Goal: Task Accomplishment & Management: Complete application form

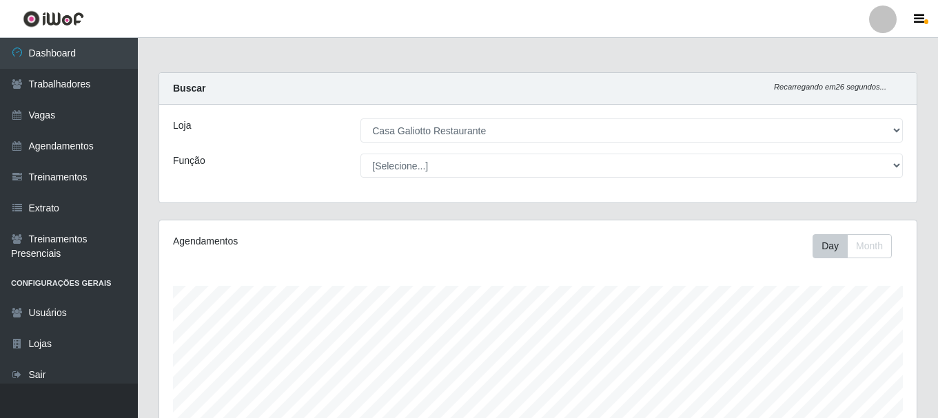
select select "279"
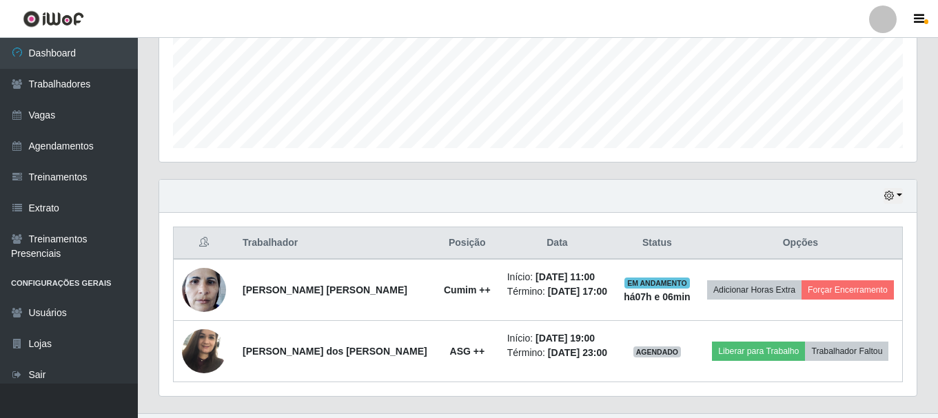
scroll to position [286, 757]
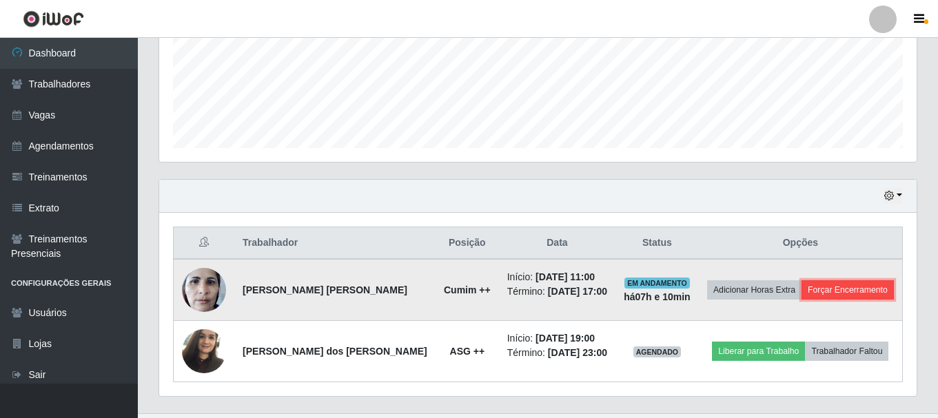
click at [815, 291] on button "Forçar Encerramento" at bounding box center [847, 289] width 92 height 19
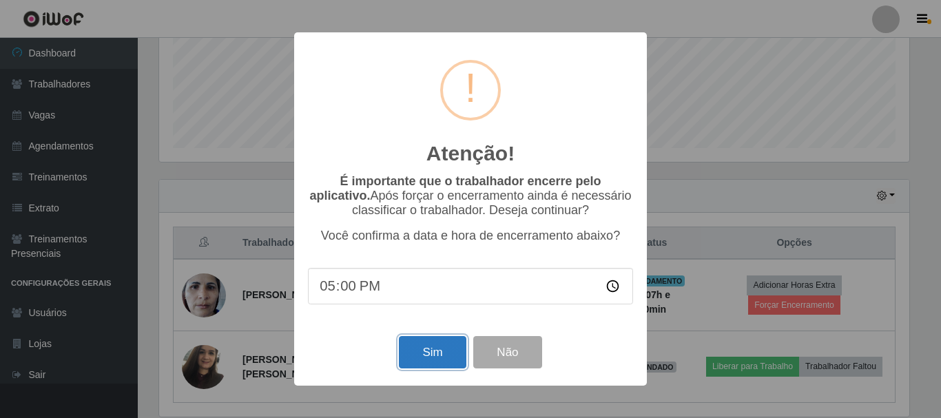
click at [445, 354] on button "Sim" at bounding box center [432, 352] width 67 height 32
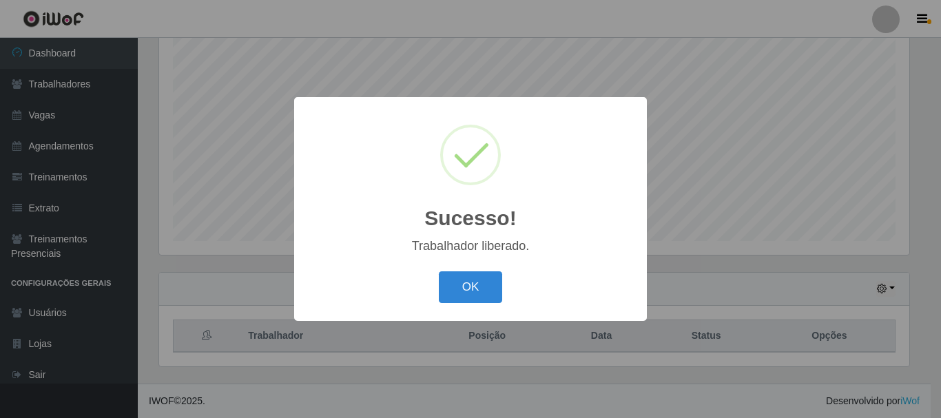
click at [482, 294] on button "OK" at bounding box center [471, 288] width 64 height 32
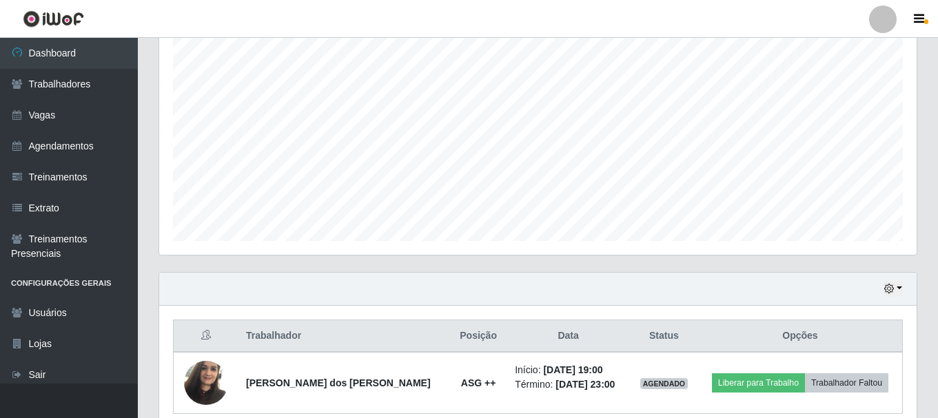
scroll to position [313, 0]
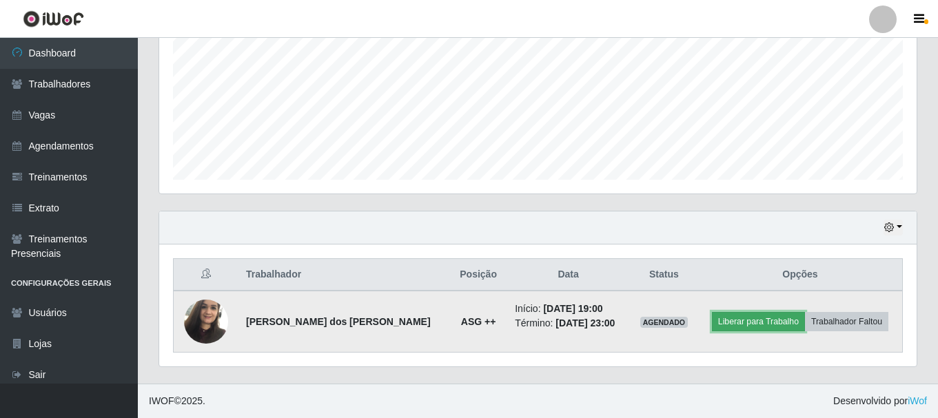
click at [750, 315] on button "Liberar para Trabalho" at bounding box center [758, 321] width 93 height 19
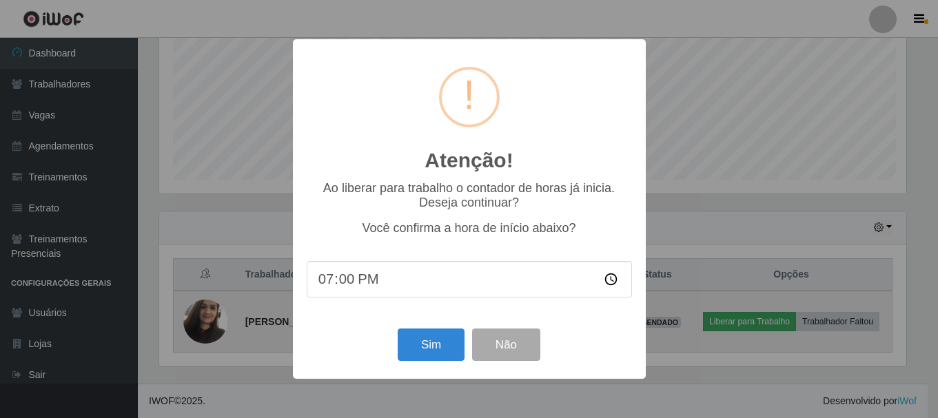
scroll to position [286, 750]
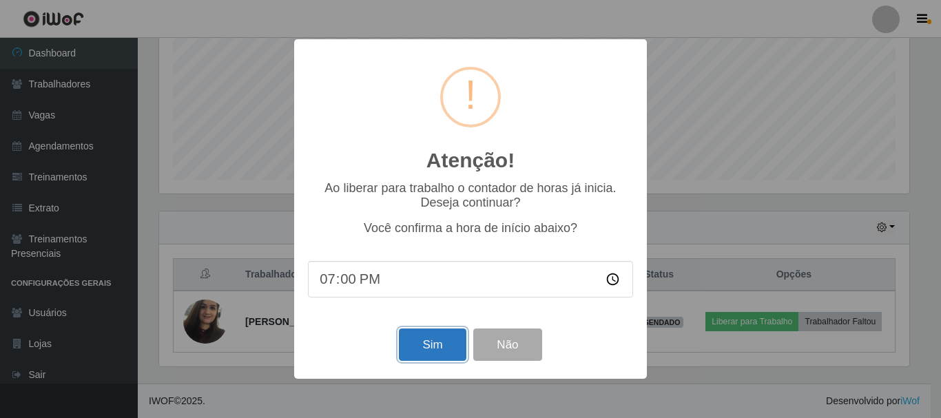
click at [438, 351] on button "Sim" at bounding box center [432, 345] width 67 height 32
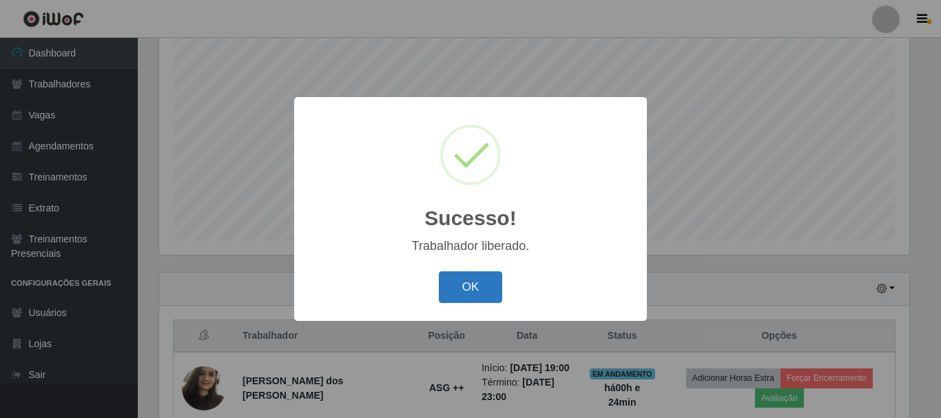
click at [466, 293] on button "OK" at bounding box center [471, 288] width 64 height 32
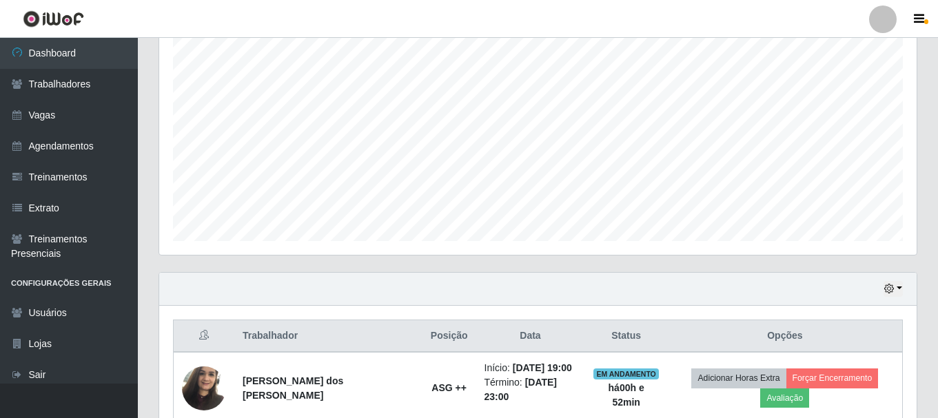
scroll to position [313, 0]
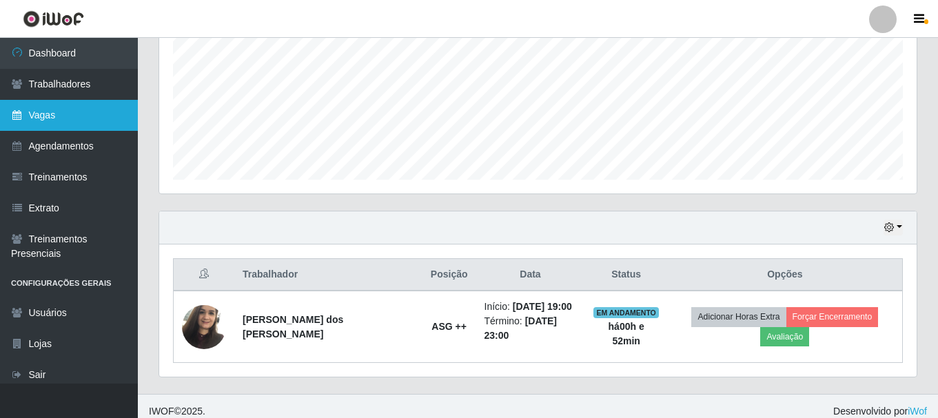
click at [112, 124] on link "Vagas" at bounding box center [69, 115] width 138 height 31
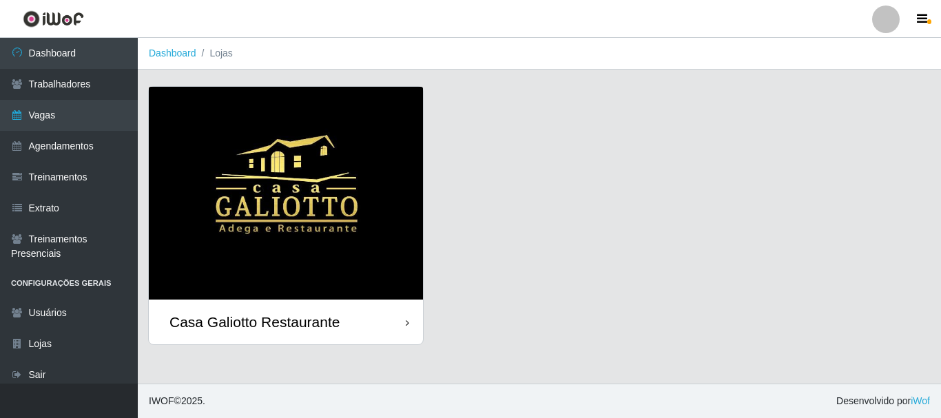
click at [403, 171] on img at bounding box center [286, 193] width 274 height 213
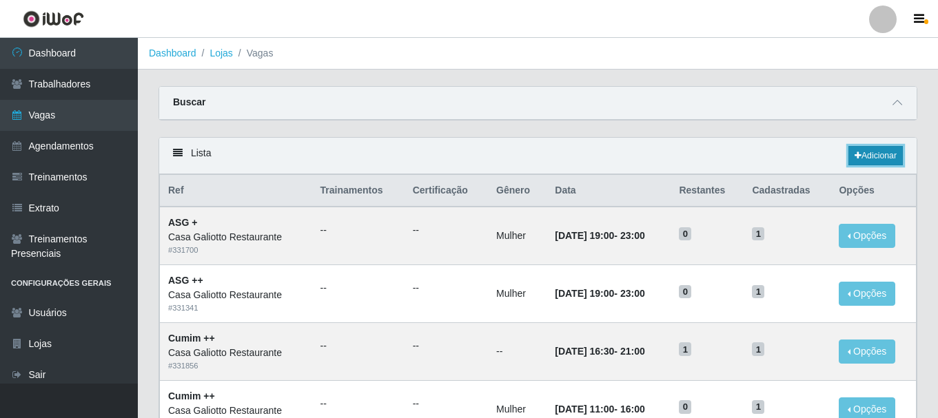
click at [871, 150] on link "Adicionar" at bounding box center [875, 155] width 54 height 19
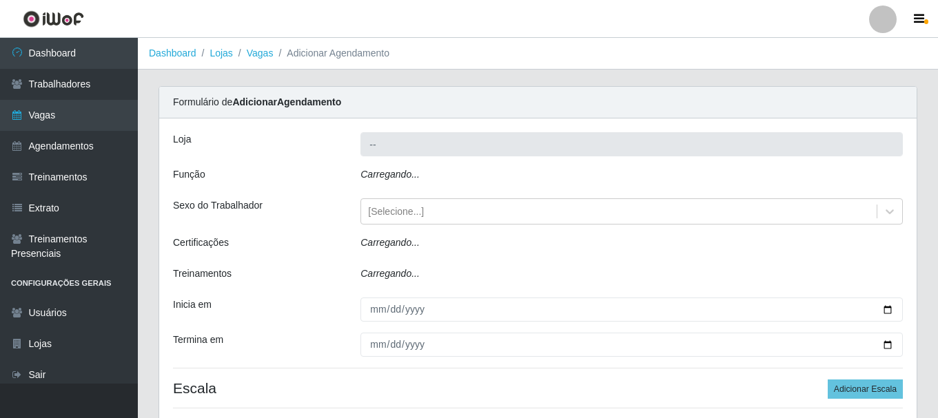
type input "Casa Galiotto Restaurante"
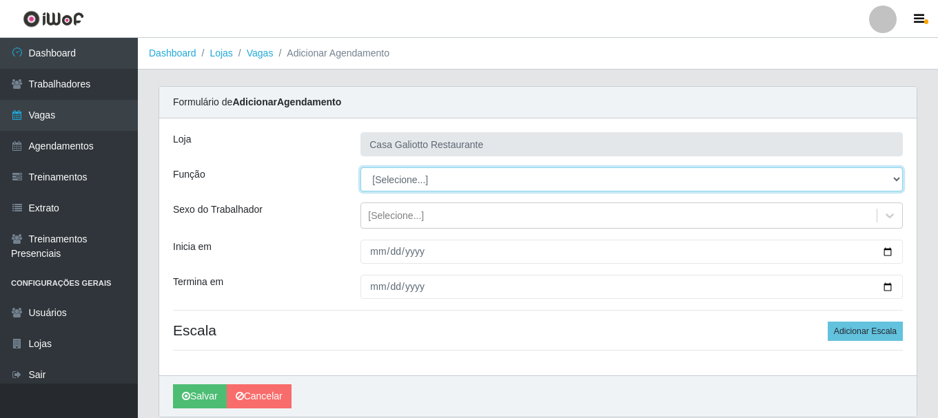
click at [425, 178] on select "[Selecione...] ASG ASG + ASG ++ Auxiliar de Cozinha Auxiliar de Cozinha + Auxil…" at bounding box center [631, 179] width 542 height 24
select select "79"
click at [360, 167] on select "[Selecione...] ASG ASG + ASG ++ Auxiliar de Cozinha Auxiliar de Cozinha + Auxil…" at bounding box center [631, 179] width 542 height 24
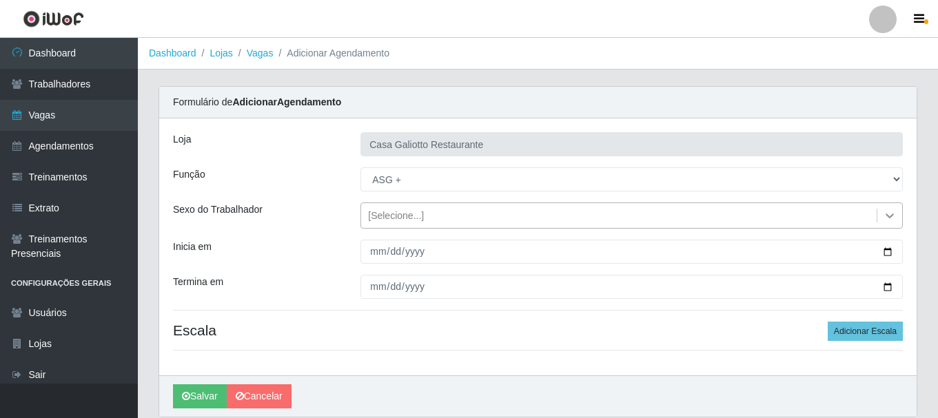
click at [883, 210] on icon at bounding box center [890, 216] width 14 height 14
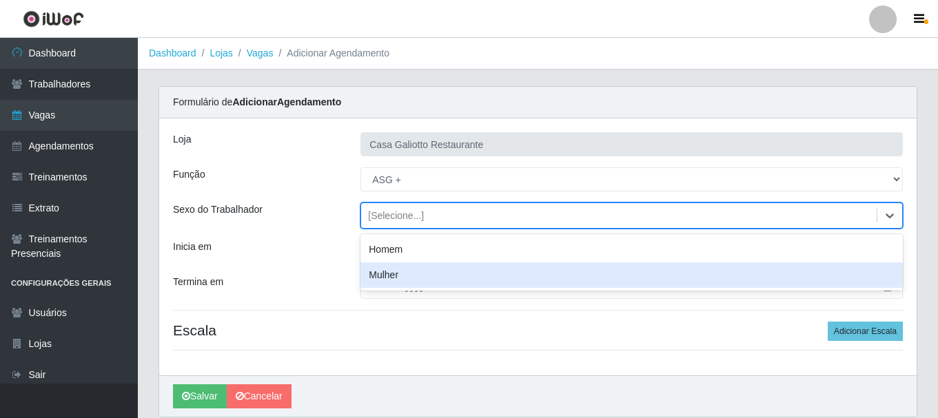
click at [759, 283] on div "Mulher" at bounding box center [631, 275] width 542 height 25
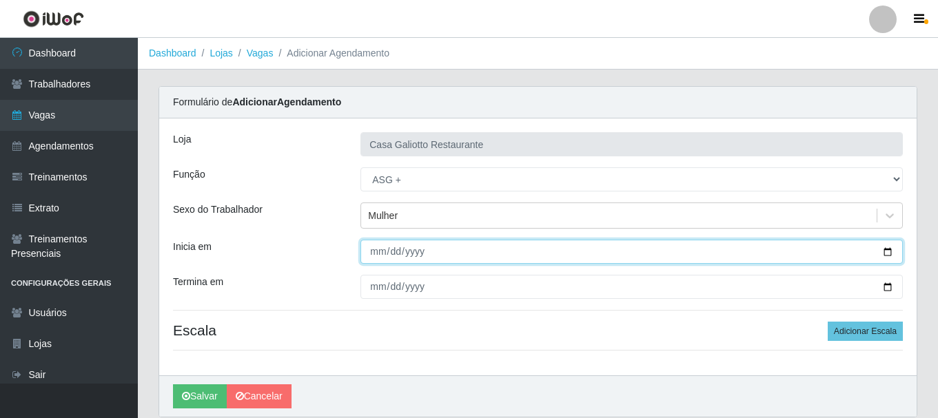
click at [892, 252] on input "Inicia em" at bounding box center [631, 252] width 542 height 24
type input "[DATE]"
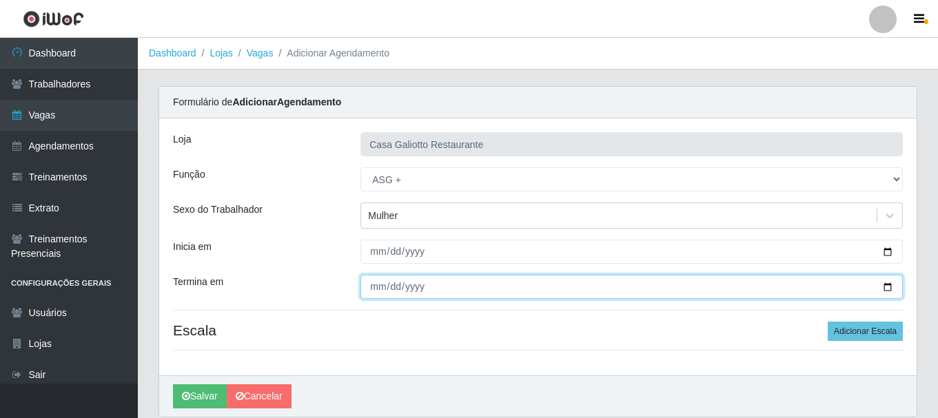
click at [890, 290] on input "Termina em" at bounding box center [631, 287] width 542 height 24
type input "[DATE]"
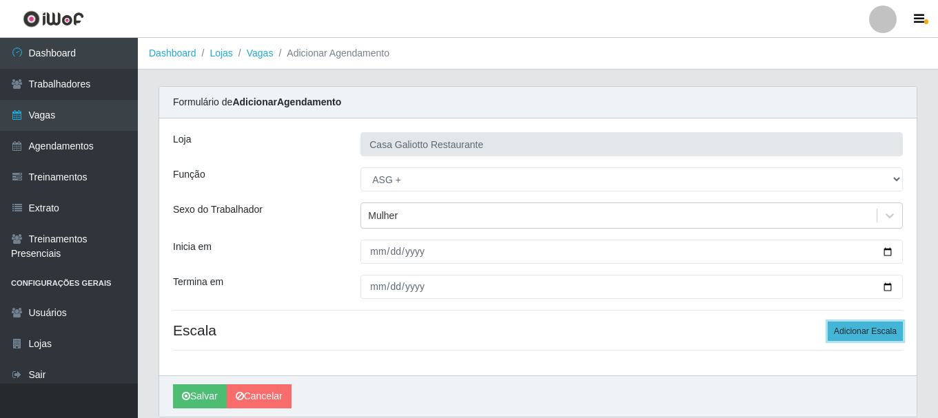
click at [846, 322] on button "Adicionar Escala" at bounding box center [865, 331] width 75 height 19
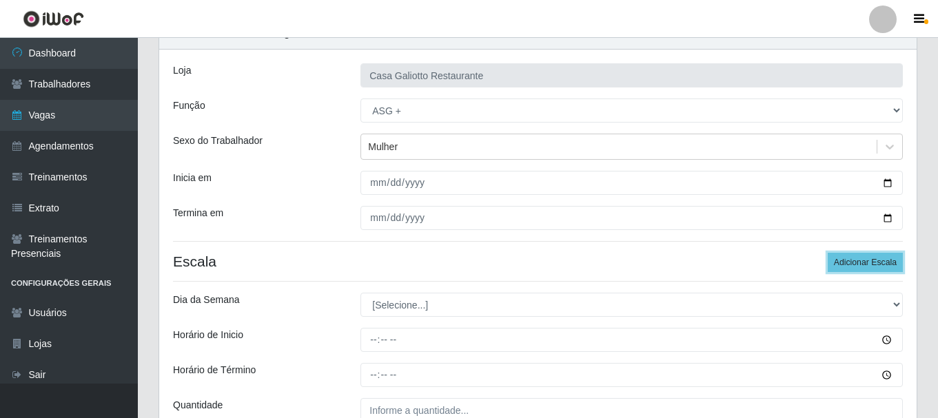
scroll to position [203, 0]
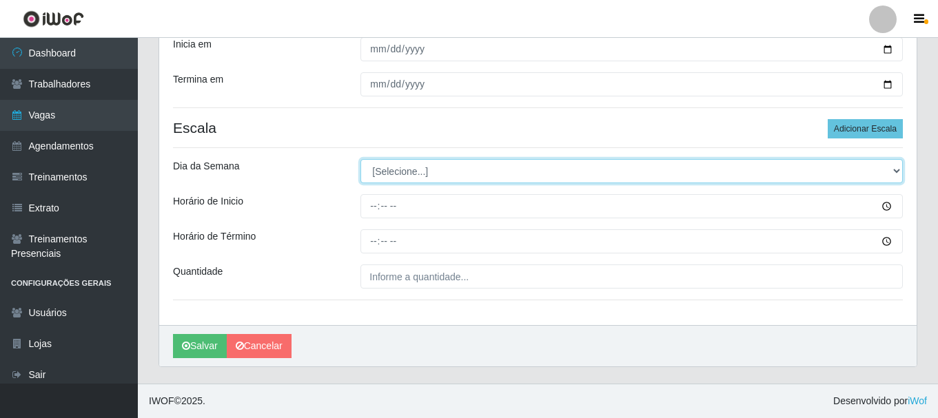
click at [475, 177] on select "[Selecione...] Segunda Terça Quarta Quinta Sexta Sábado Domingo" at bounding box center [631, 171] width 542 height 24
select select "3"
click at [360, 159] on select "[Selecione...] Segunda Terça Quarta Quinta Sexta Sábado Domingo" at bounding box center [631, 171] width 542 height 24
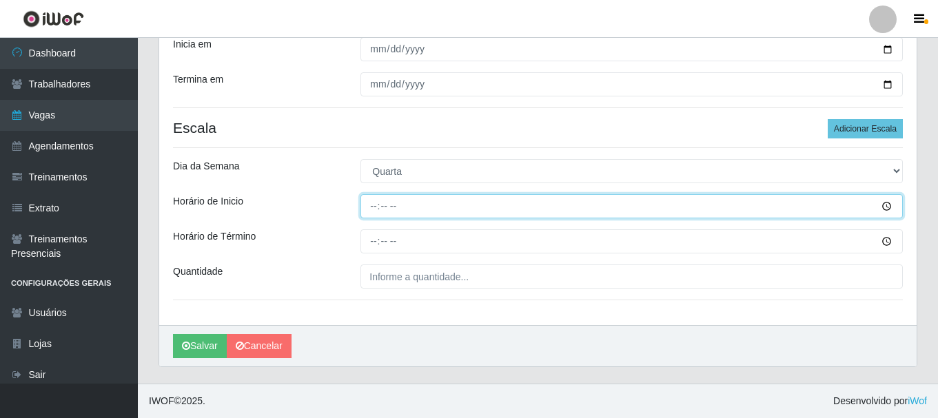
click at [482, 212] on input "Horário de Inicio" at bounding box center [631, 206] width 542 height 24
type input "19:00"
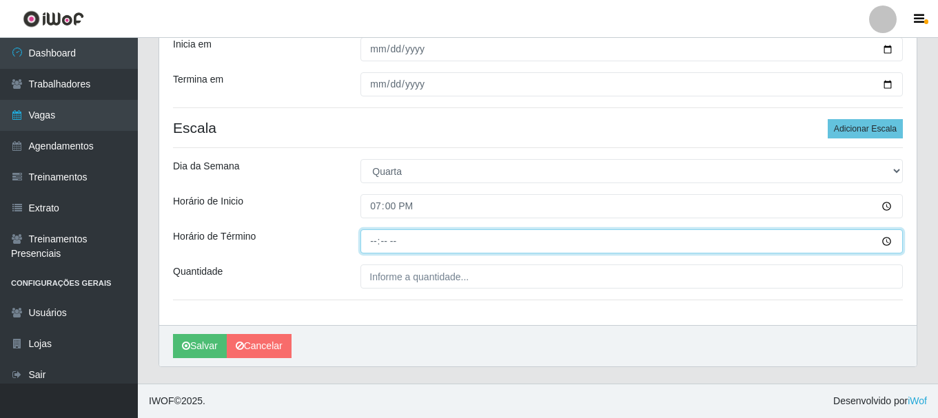
type input "23:00"
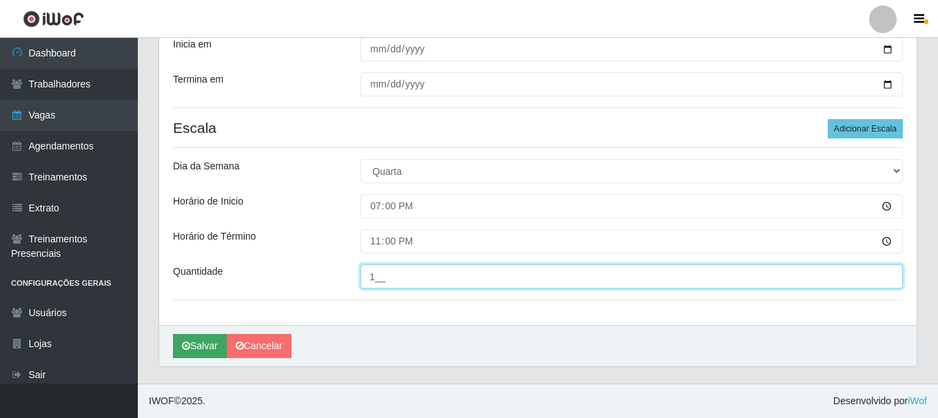
type input "1__"
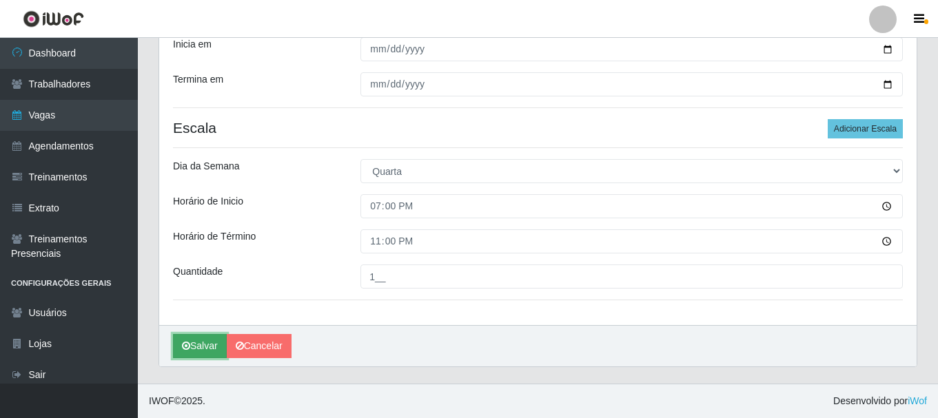
click at [191, 351] on button "Salvar" at bounding box center [200, 346] width 54 height 24
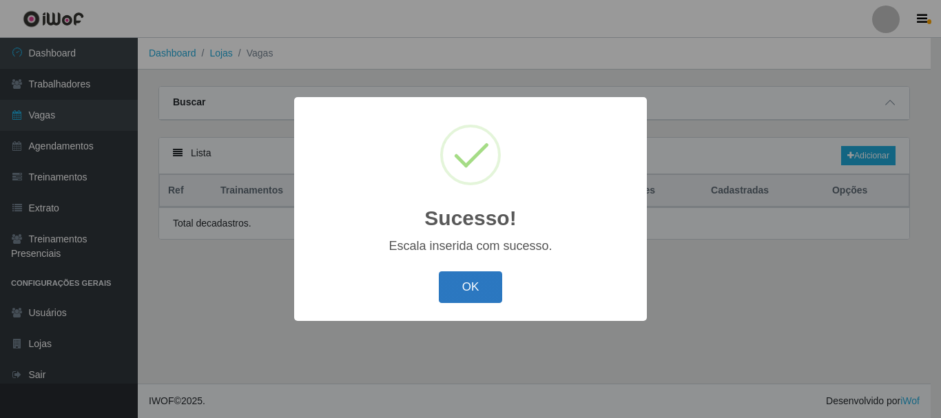
click at [448, 297] on button "OK" at bounding box center [471, 288] width 64 height 32
